Goal: Navigation & Orientation: Find specific page/section

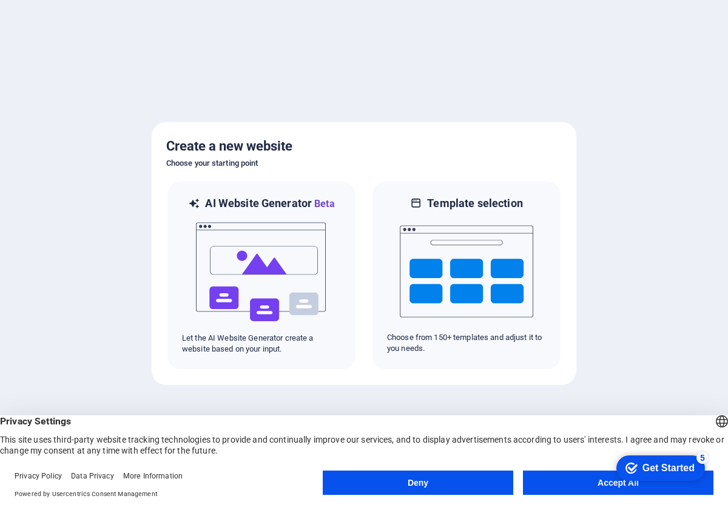
click at [607, 482] on button "Accept All" at bounding box center [618, 482] width 191 height 24
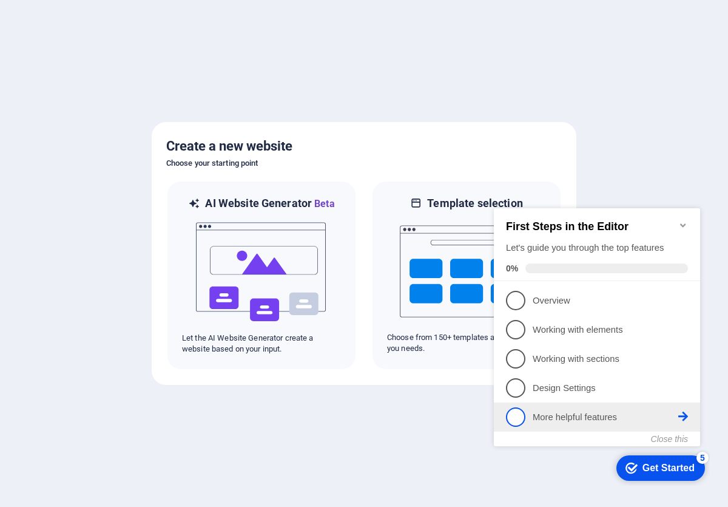
click at [599, 413] on p "More helpful features - incomplete" at bounding box center [606, 417] width 146 height 13
